Goal: Communication & Community: Participate in discussion

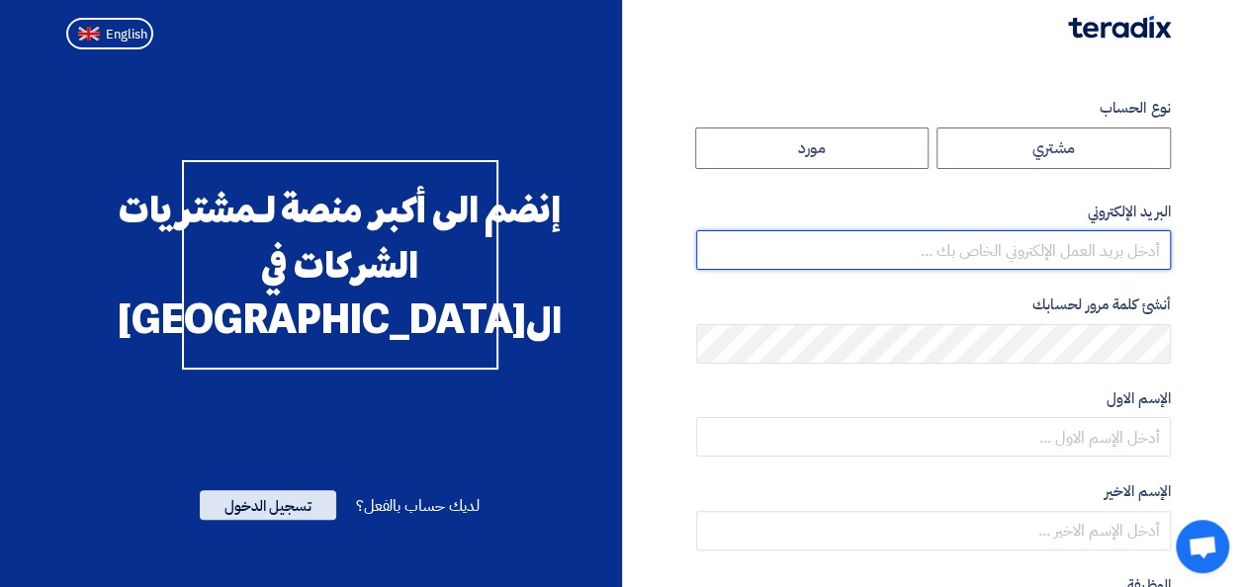
type input "[EMAIL_ADDRESS][PERSON_NAME][DOMAIN_NAME]"
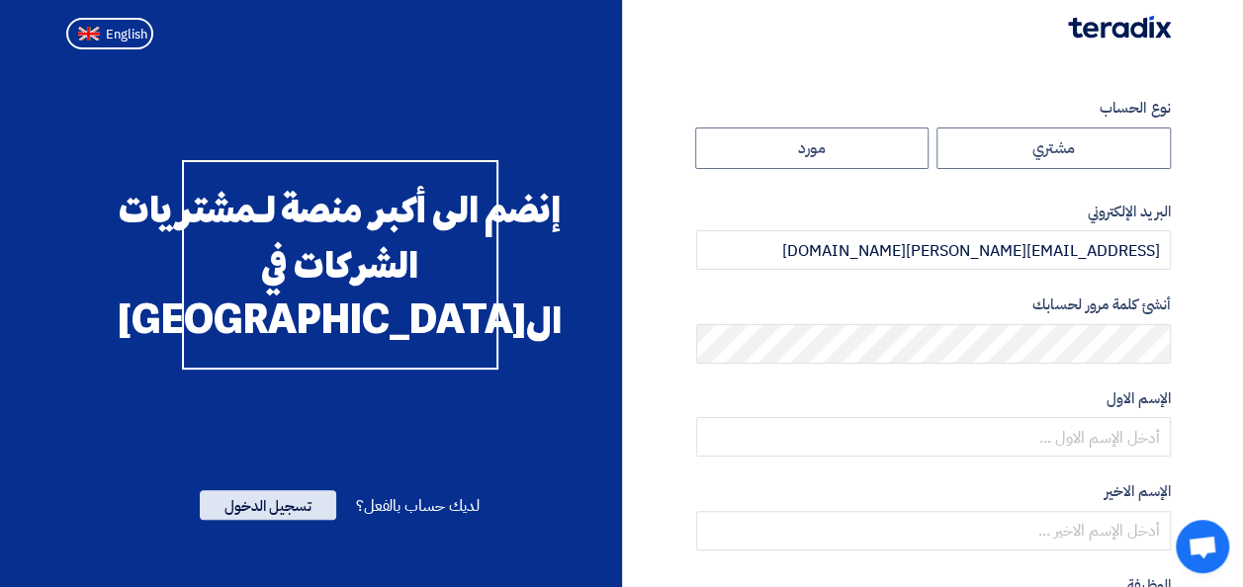
click at [283, 520] on span "تسجيل الدخول" at bounding box center [268, 506] width 136 height 30
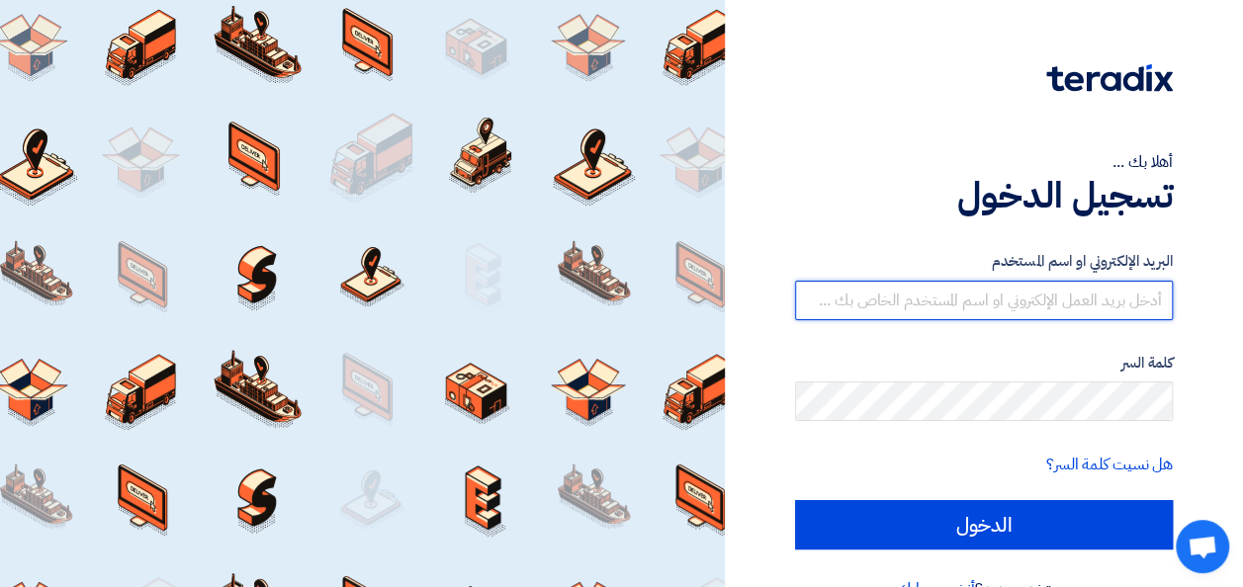
type input "[EMAIL_ADDRESS][PERSON_NAME][DOMAIN_NAME]"
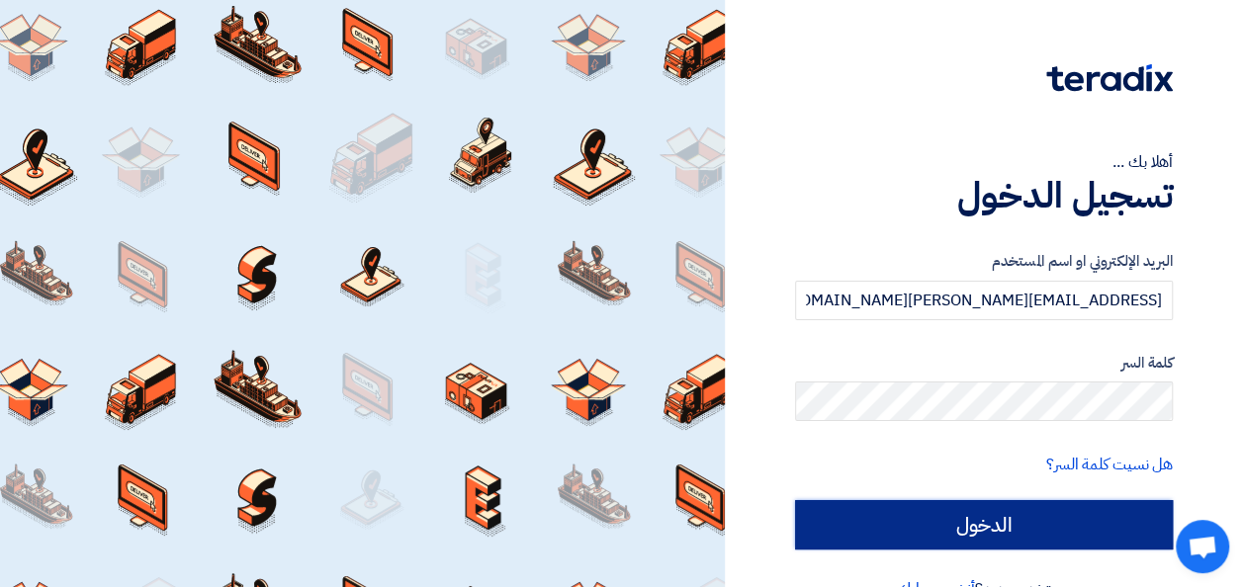
click at [871, 528] on input "الدخول" at bounding box center [984, 524] width 378 height 49
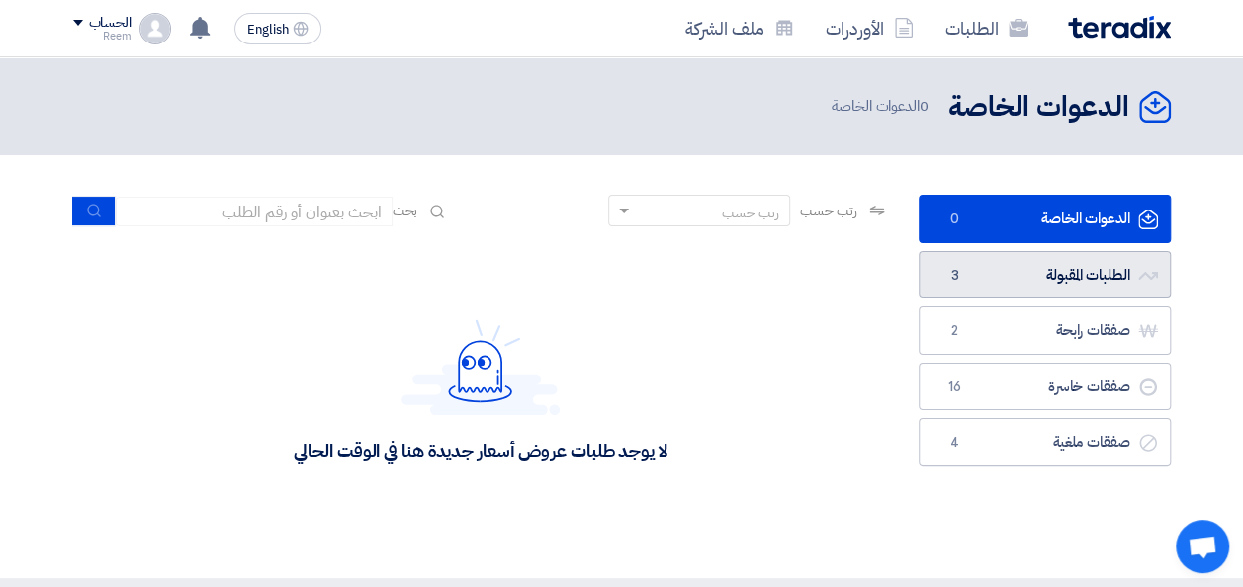
click at [1039, 260] on link "الطلبات المقبولة الطلبات المقبولة 3" at bounding box center [1045, 275] width 252 height 48
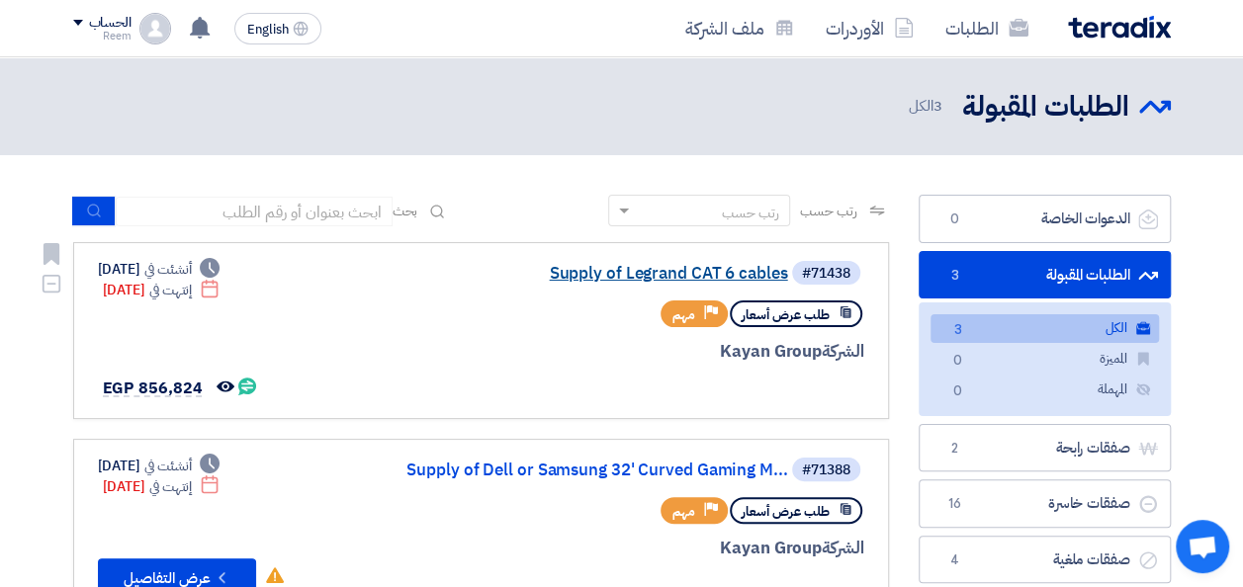
click at [617, 272] on link "Supply of Legrand CAT 6 cables" at bounding box center [591, 274] width 396 height 18
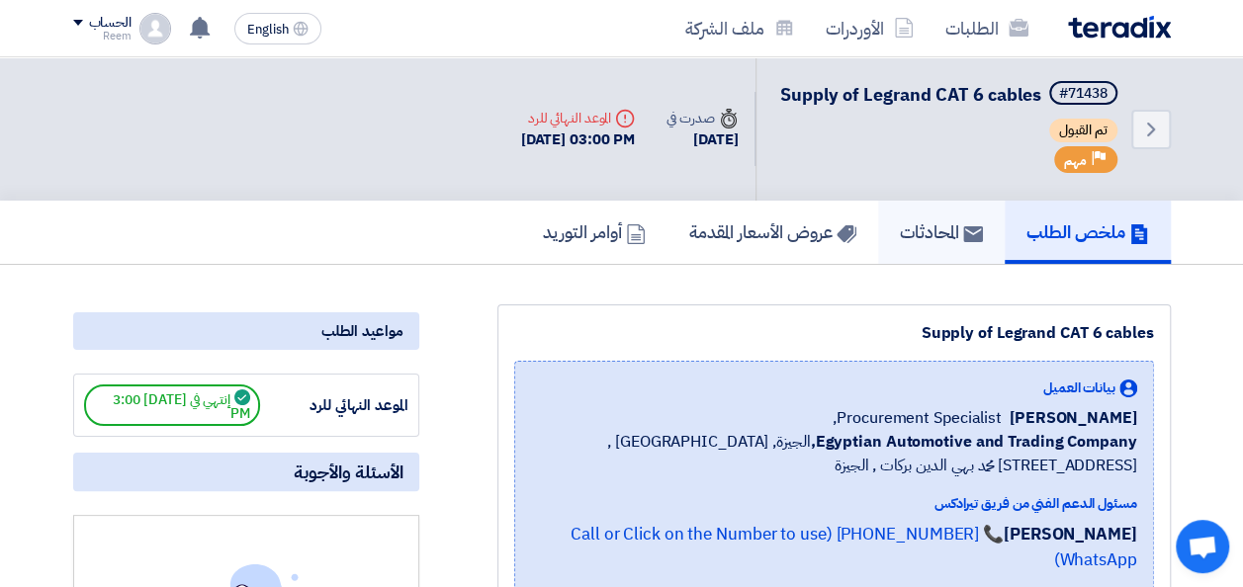
click at [925, 243] on h5 "المحادثات" at bounding box center [941, 232] width 83 height 23
